Goal: Information Seeking & Learning: Check status

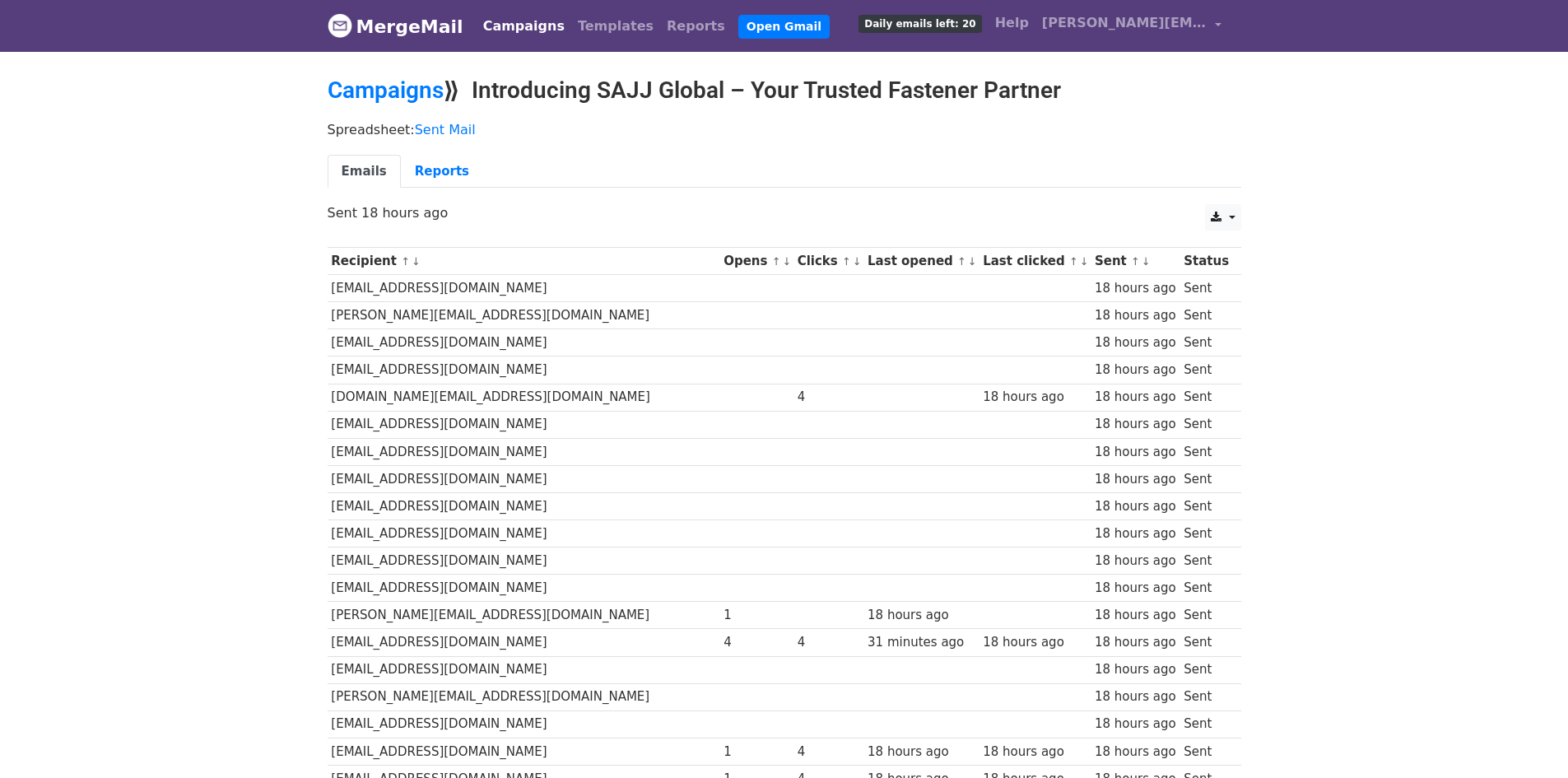
click at [393, 28] on link "MergeMail" at bounding box center [396, 26] width 136 height 35
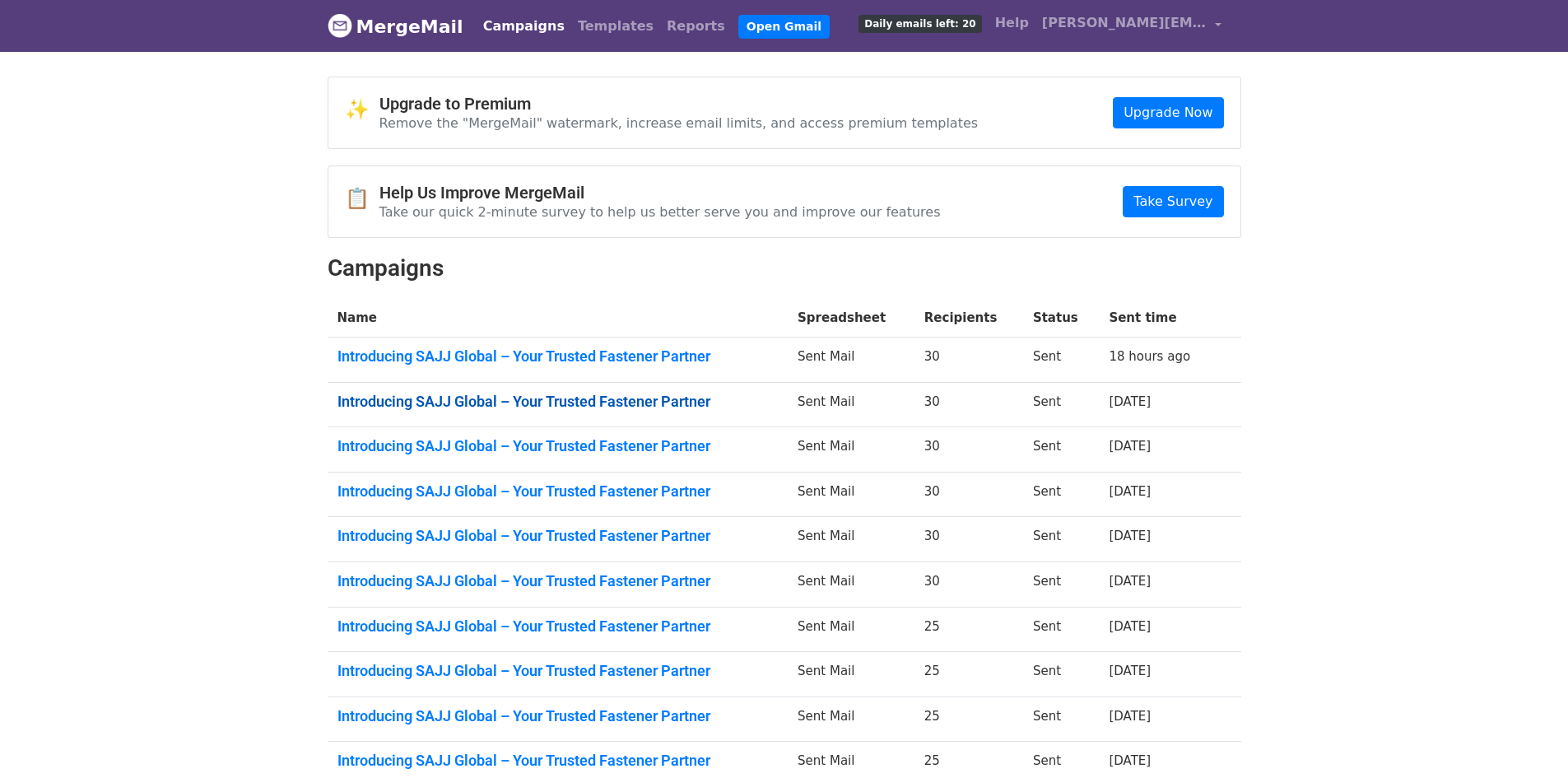
click at [642, 403] on link "Introducing SAJJ Global – Your Trusted Fastener Partner" at bounding box center [558, 402] width 441 height 18
click at [571, 450] on link "Introducing SAJJ Global – Your Trusted Fastener Partner" at bounding box center [558, 446] width 441 height 18
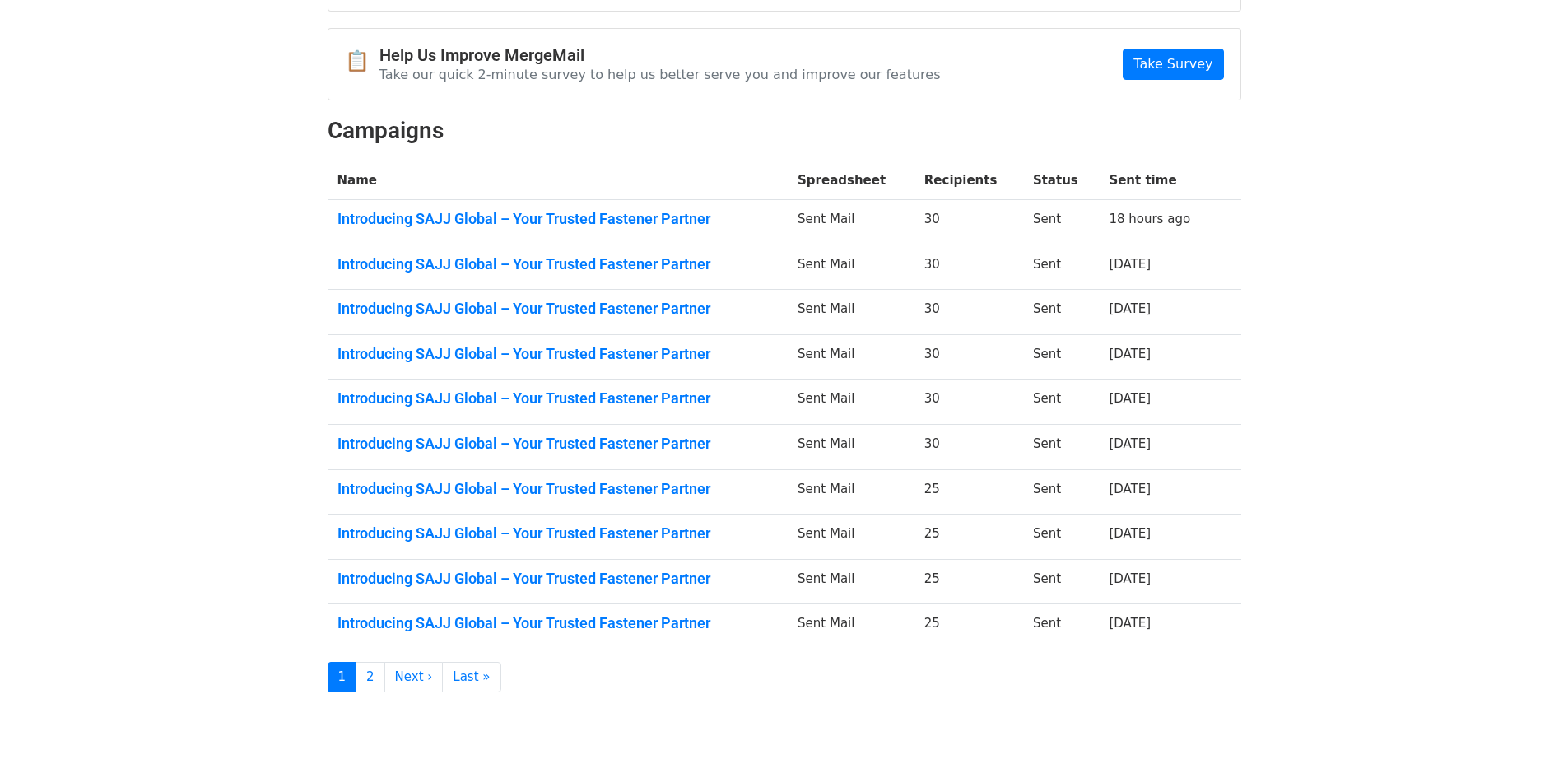
scroll to position [165, 0]
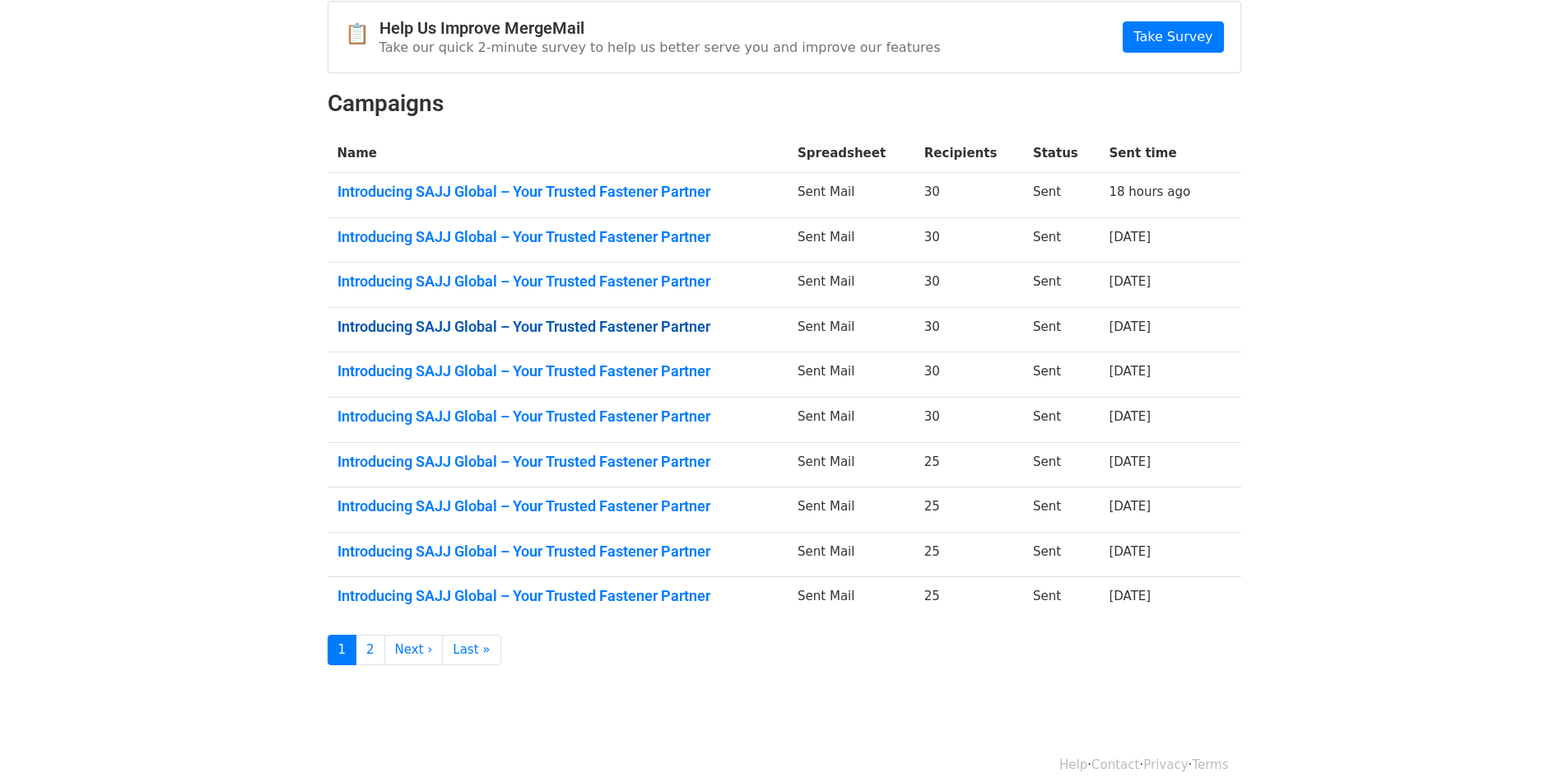
click at [536, 333] on link "Introducing SAJJ Global – Your Trusted Fastener Partner" at bounding box center [558, 327] width 441 height 18
click at [593, 374] on link "Introducing SAJJ Global – Your Trusted Fastener Partner" at bounding box center [558, 371] width 441 height 18
click at [451, 416] on link "Introducing SAJJ Global – Your Trusted Fastener Partner" at bounding box center [558, 417] width 441 height 18
click at [627, 479] on td "Introducing SAJJ Global – Your Trusted Fastener Partner" at bounding box center [558, 464] width 461 height 45
click at [626, 464] on link "Introducing SAJJ Global – Your Trusted Fastener Partner" at bounding box center [558, 462] width 441 height 18
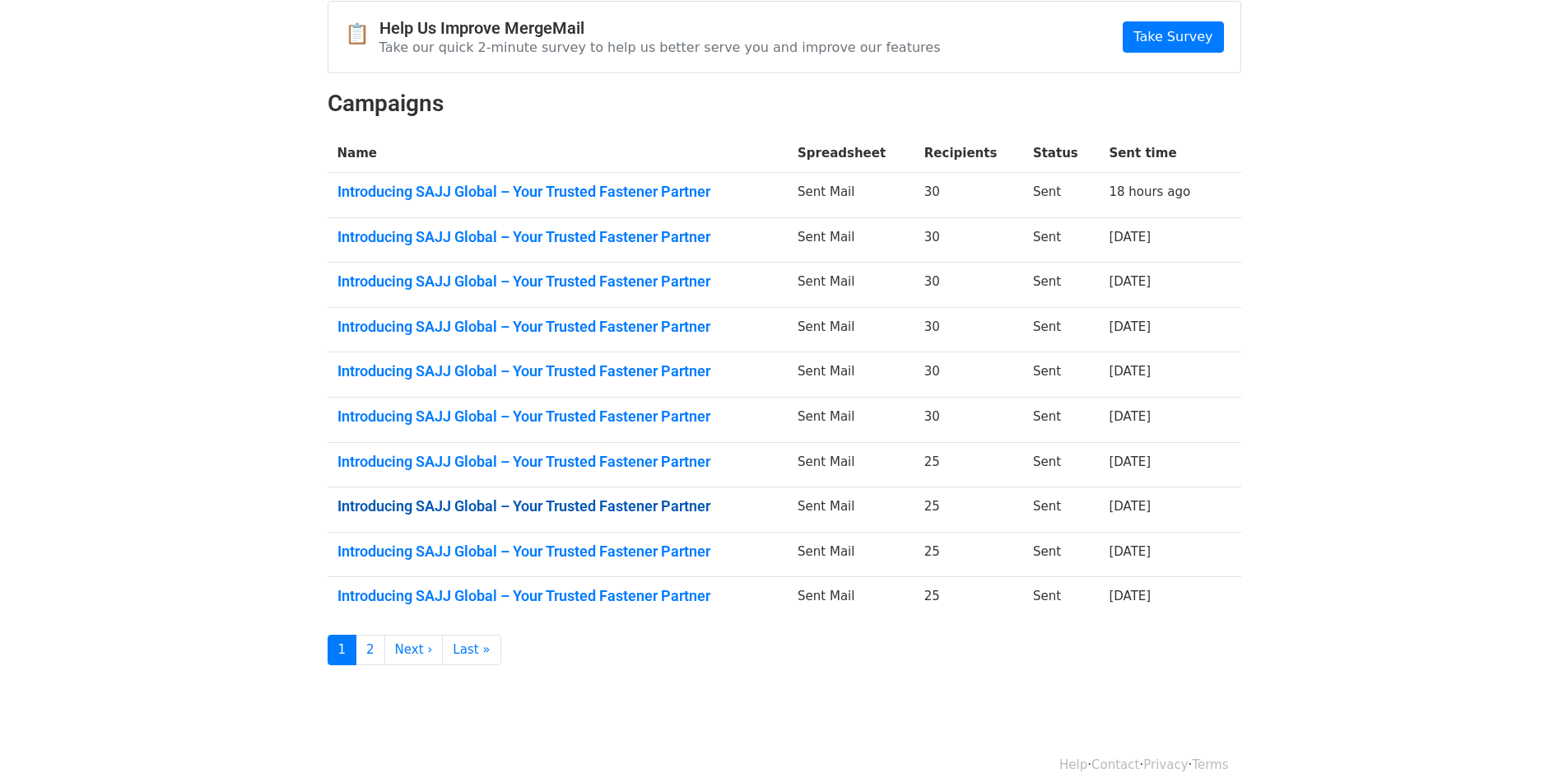
click at [641, 497] on link "Introducing SAJJ Global – Your Trusted Fastener Partner" at bounding box center [558, 506] width 441 height 18
click at [513, 556] on link "Introducing SAJJ Global – Your Trusted Fastener Partner" at bounding box center [558, 552] width 441 height 18
click at [548, 597] on link "Introducing SAJJ Global – Your Trusted Fastener Partner" at bounding box center [558, 596] width 441 height 18
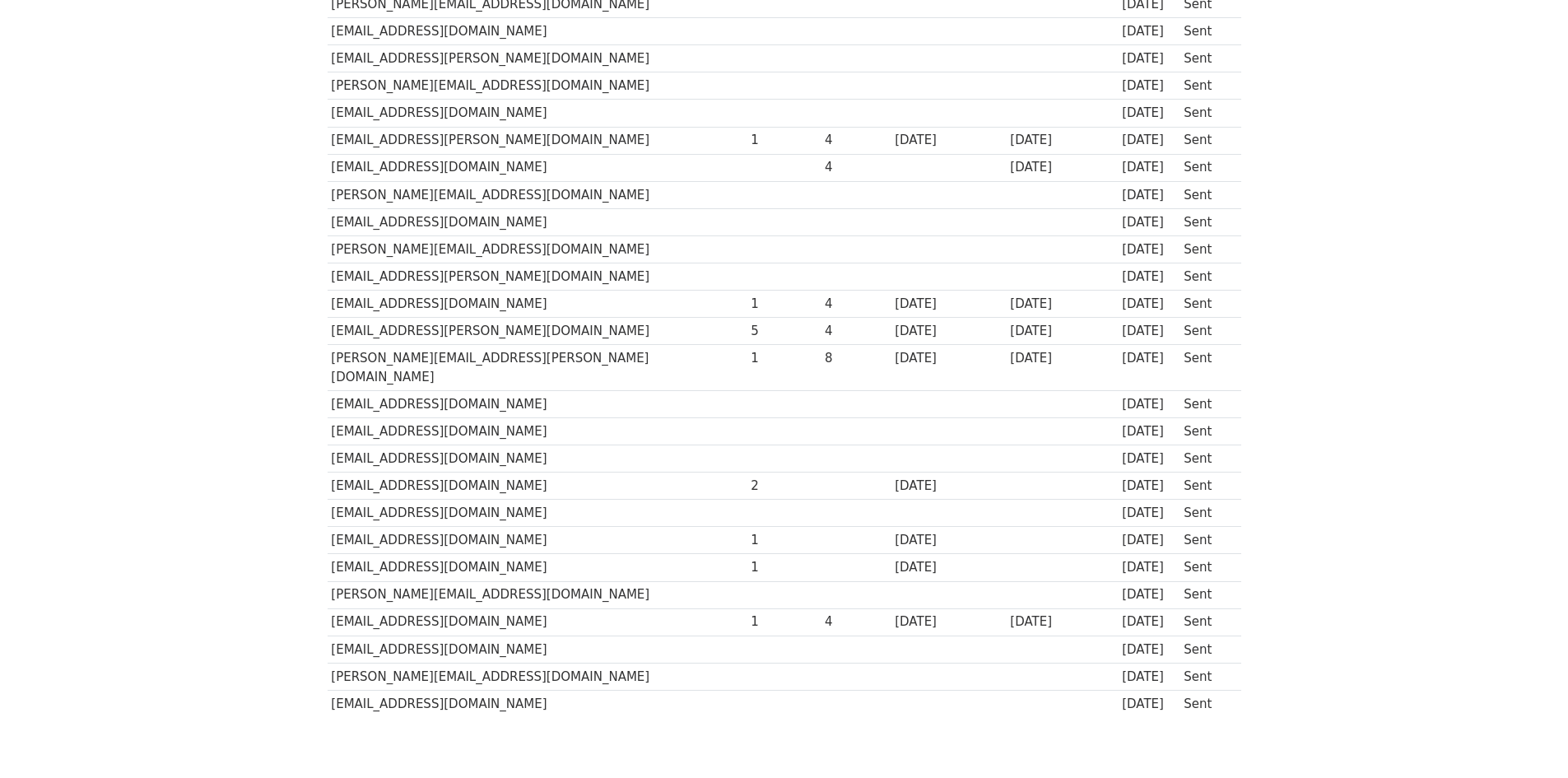
scroll to position [82, 0]
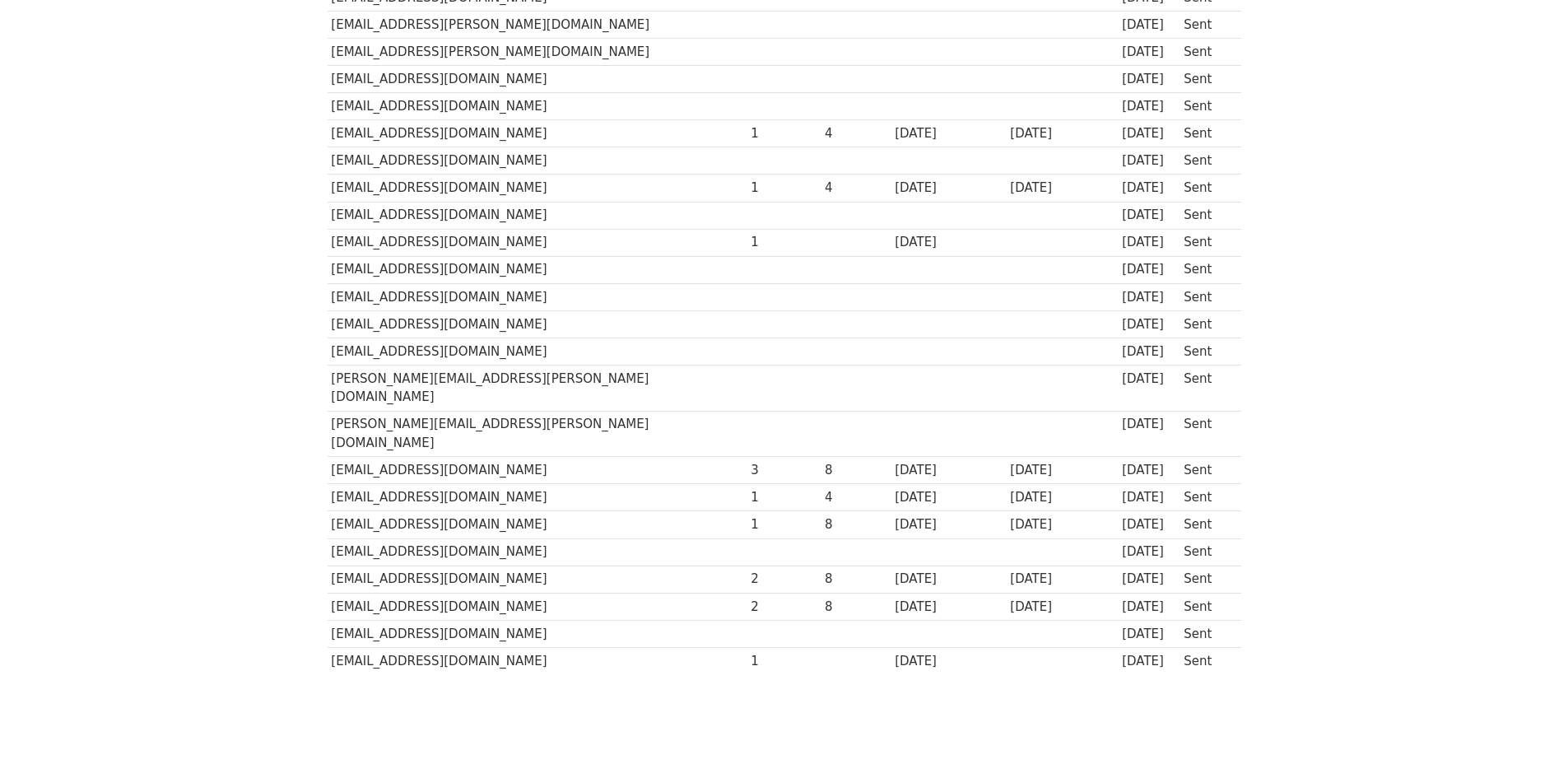
scroll to position [460, 0]
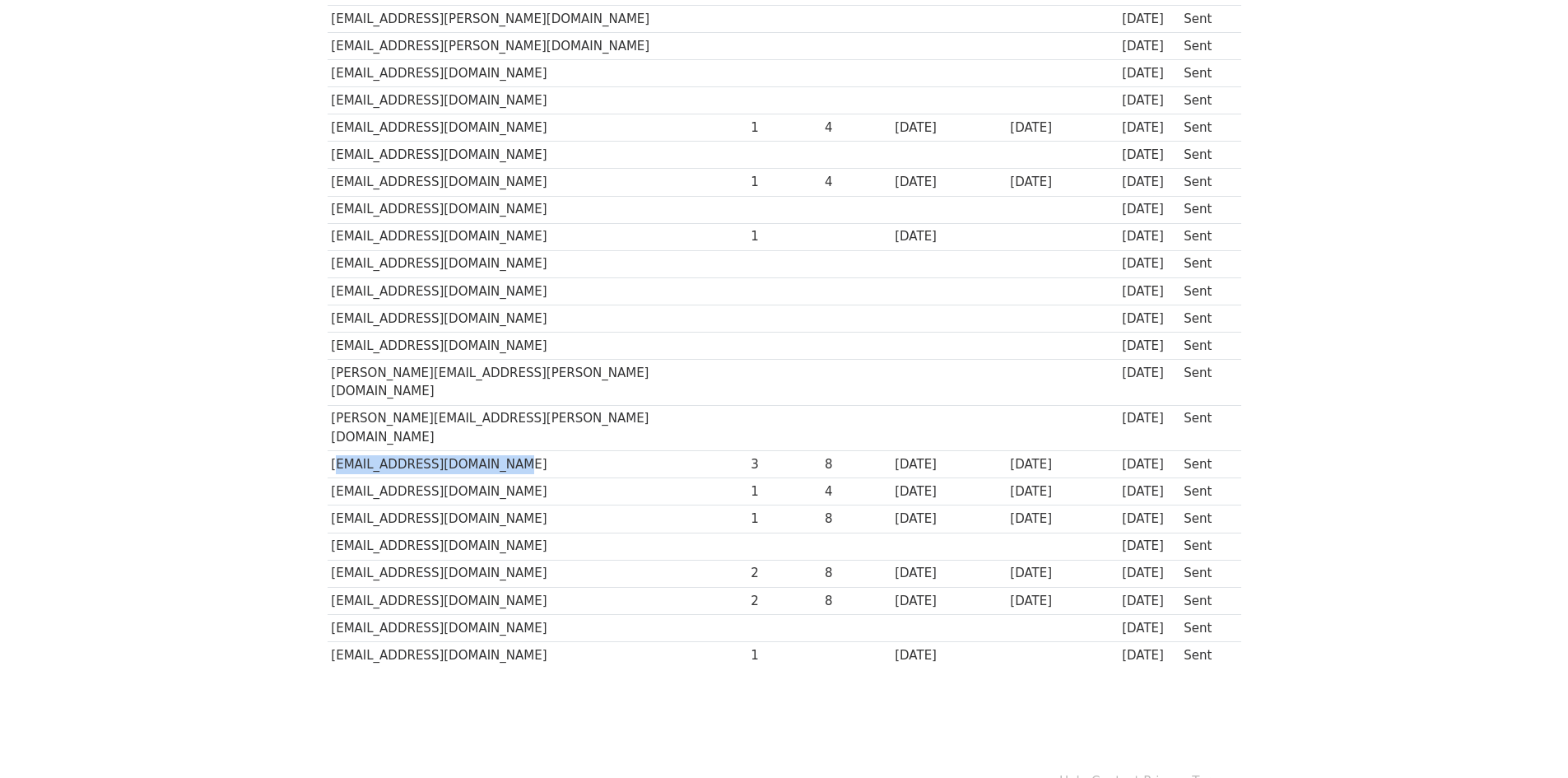
drag, startPoint x: 333, startPoint y: 426, endPoint x: 509, endPoint y: 426, distance: 176.2
click at [509, 451] on td "kramrath@magro-germany.de" at bounding box center [538, 464] width 420 height 27
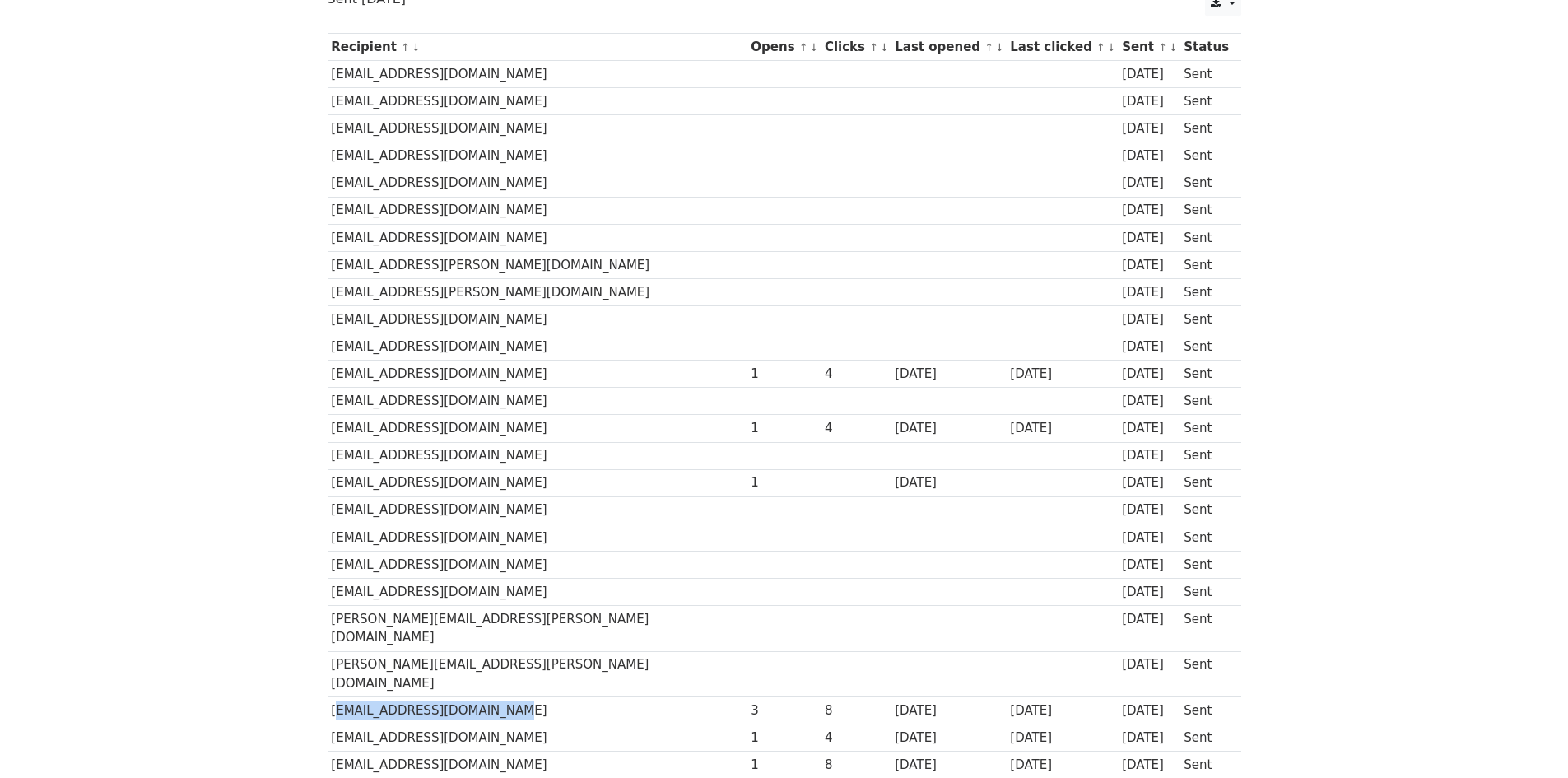
scroll to position [213, 0]
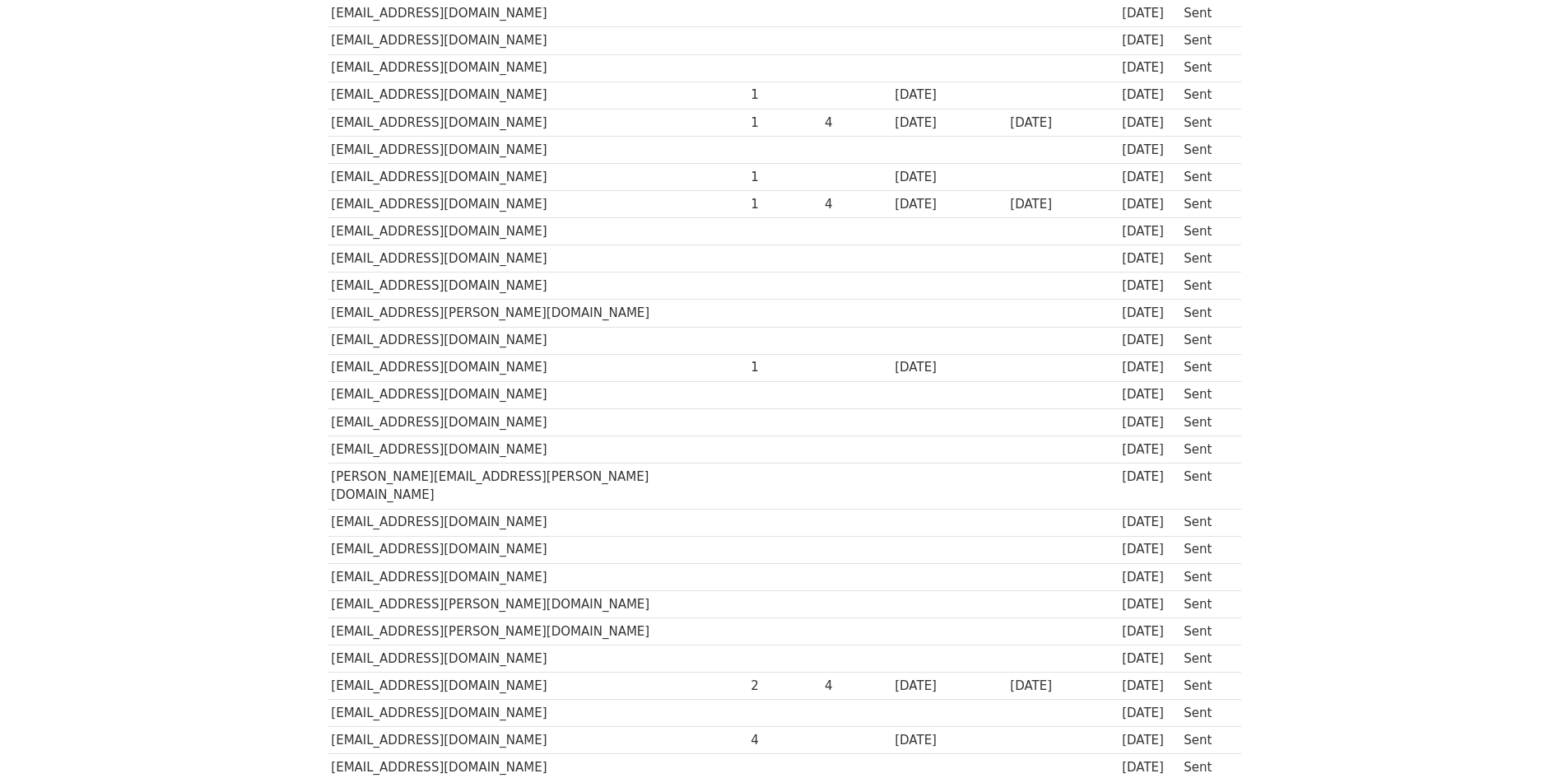
scroll to position [460, 0]
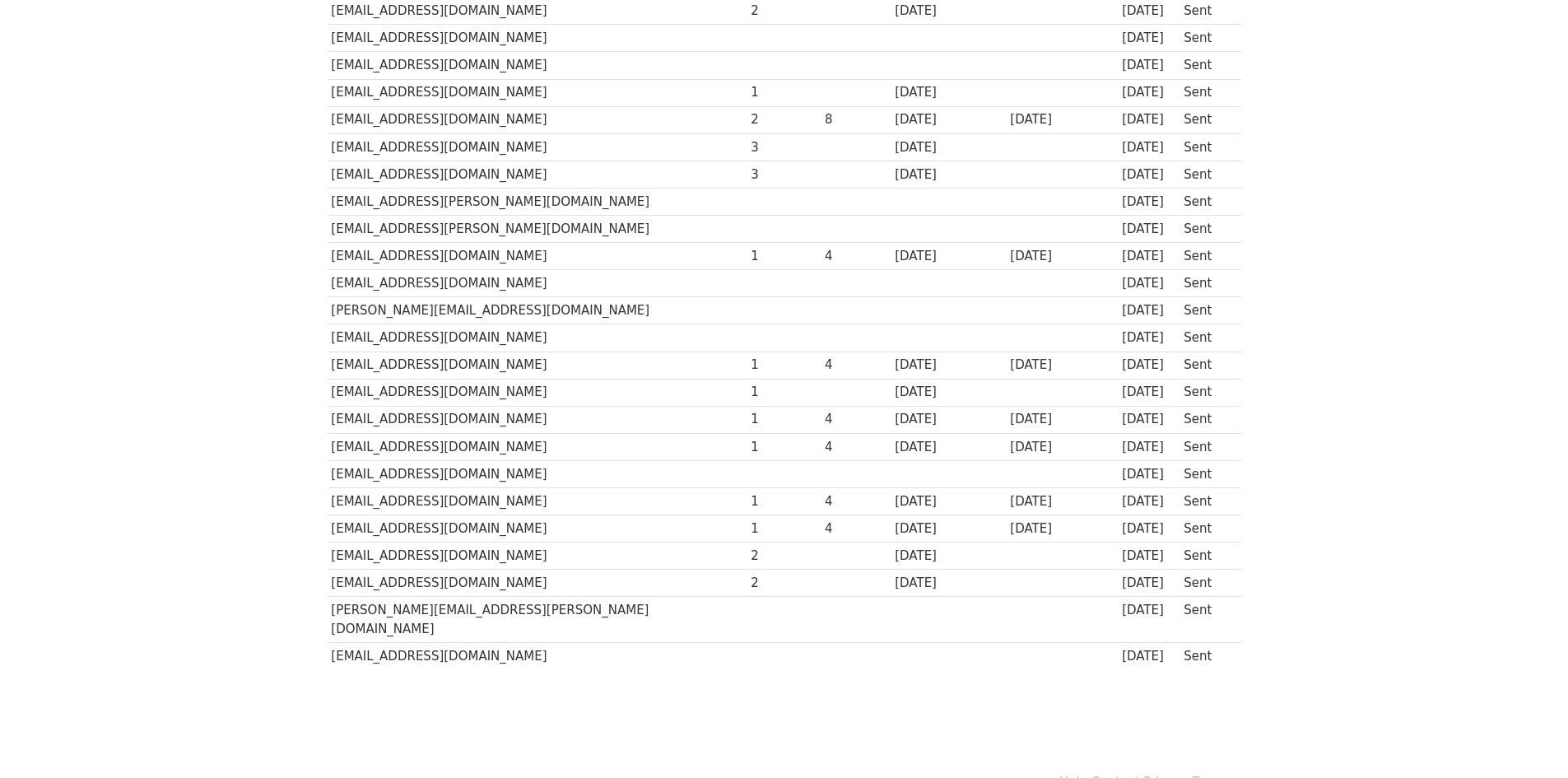
scroll to position [324, 0]
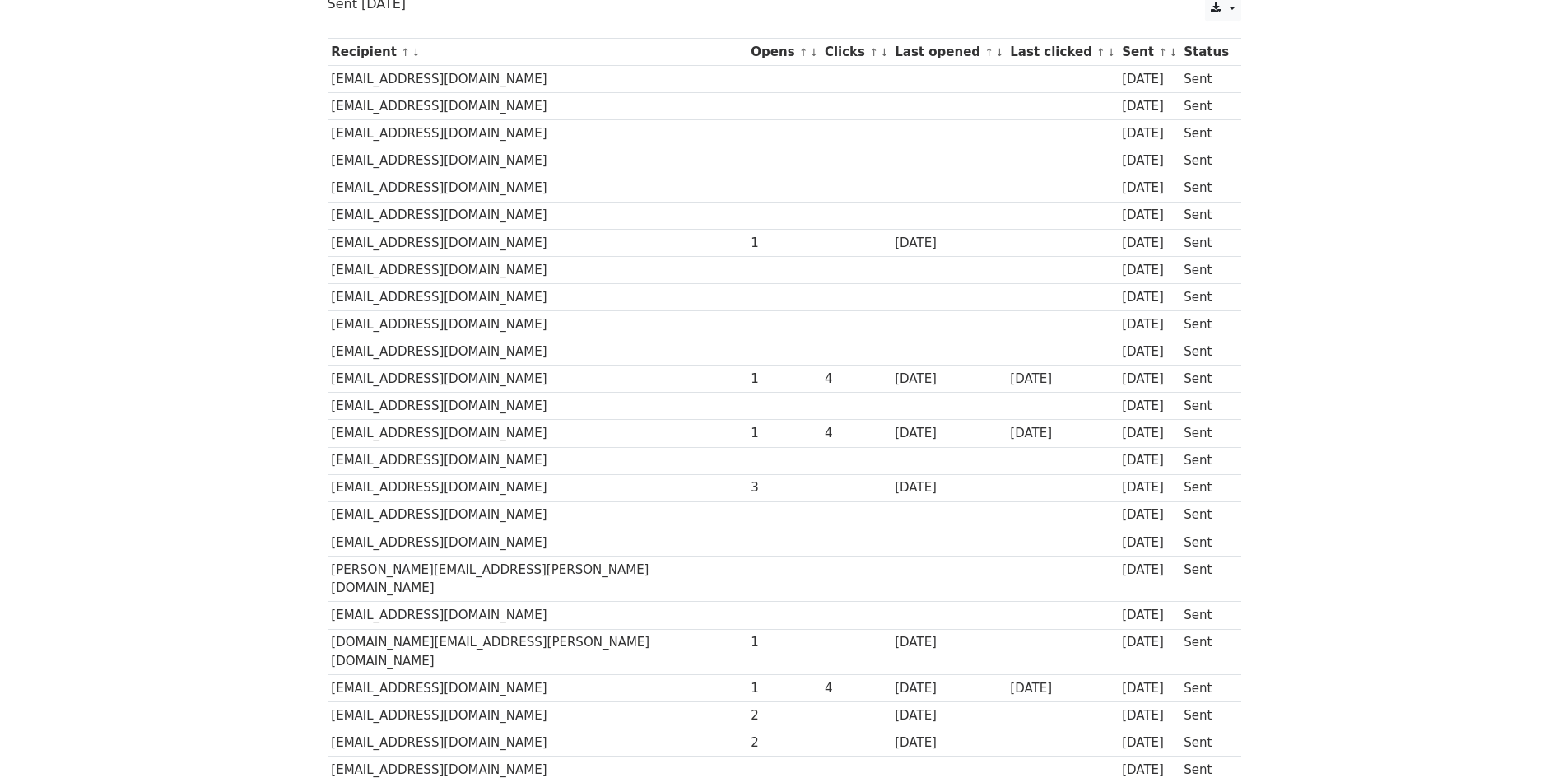
scroll to position [247, 0]
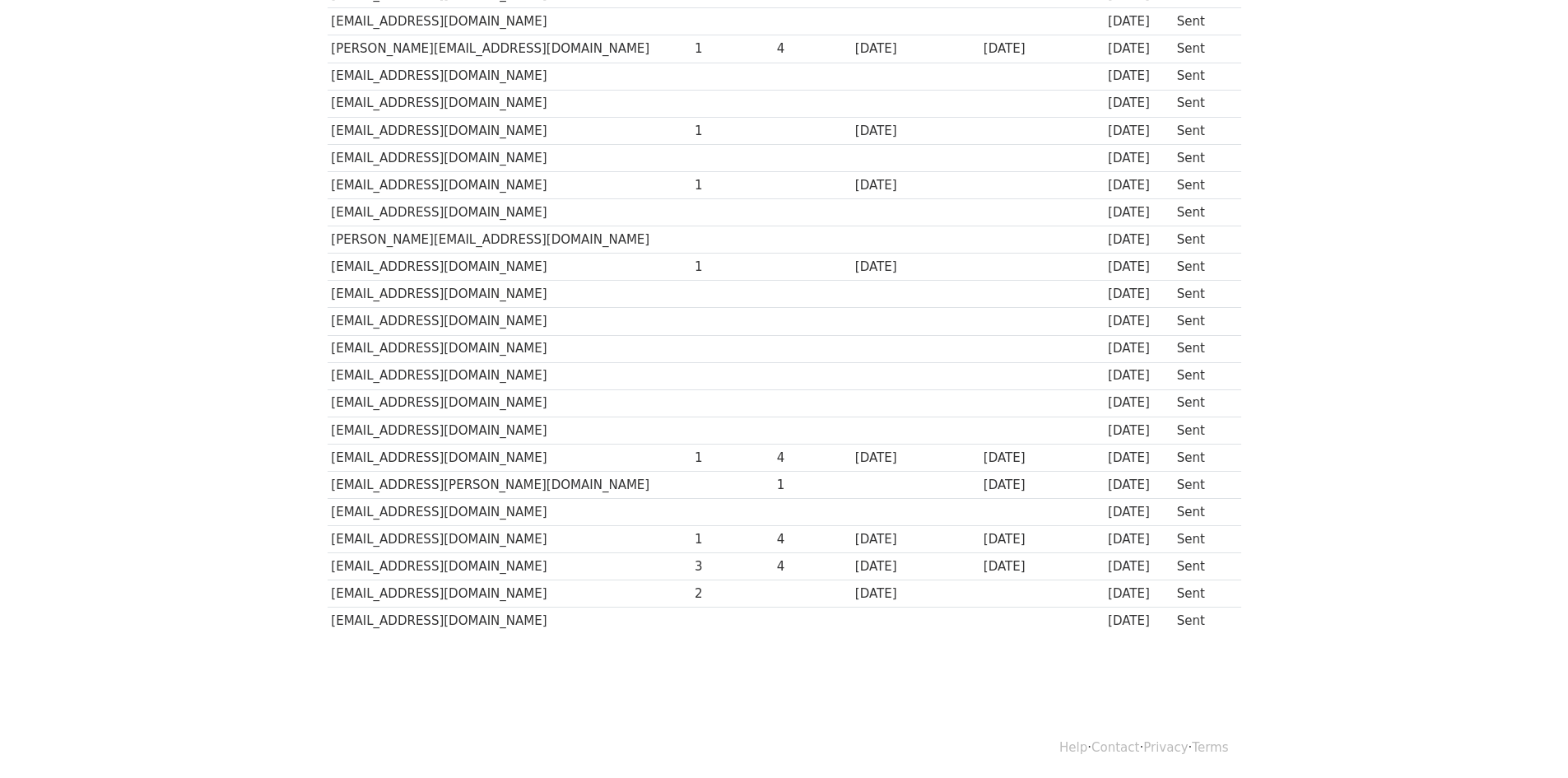
scroll to position [324, 0]
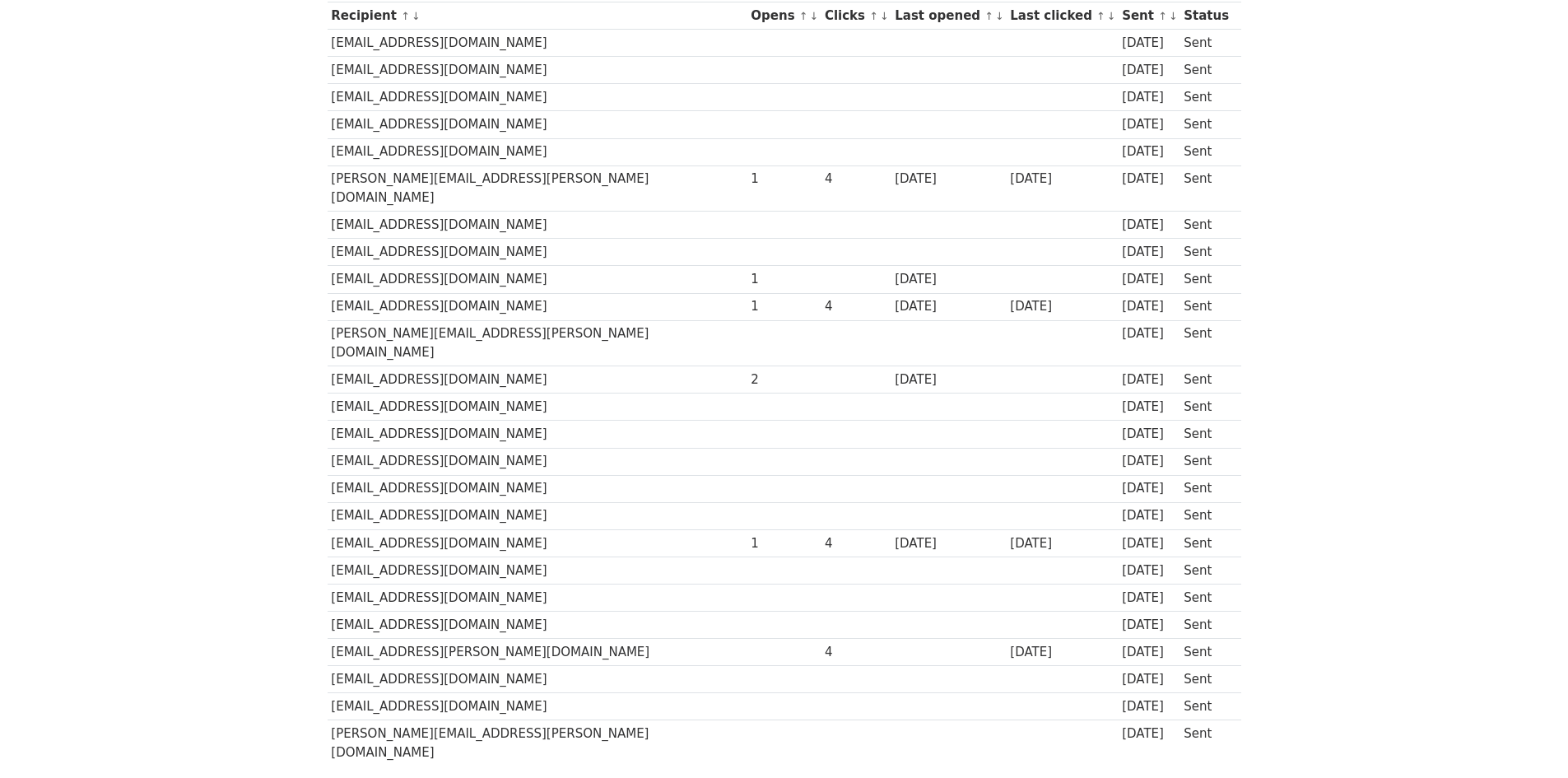
scroll to position [324, 0]
